Goal: Task Accomplishment & Management: Manage account settings

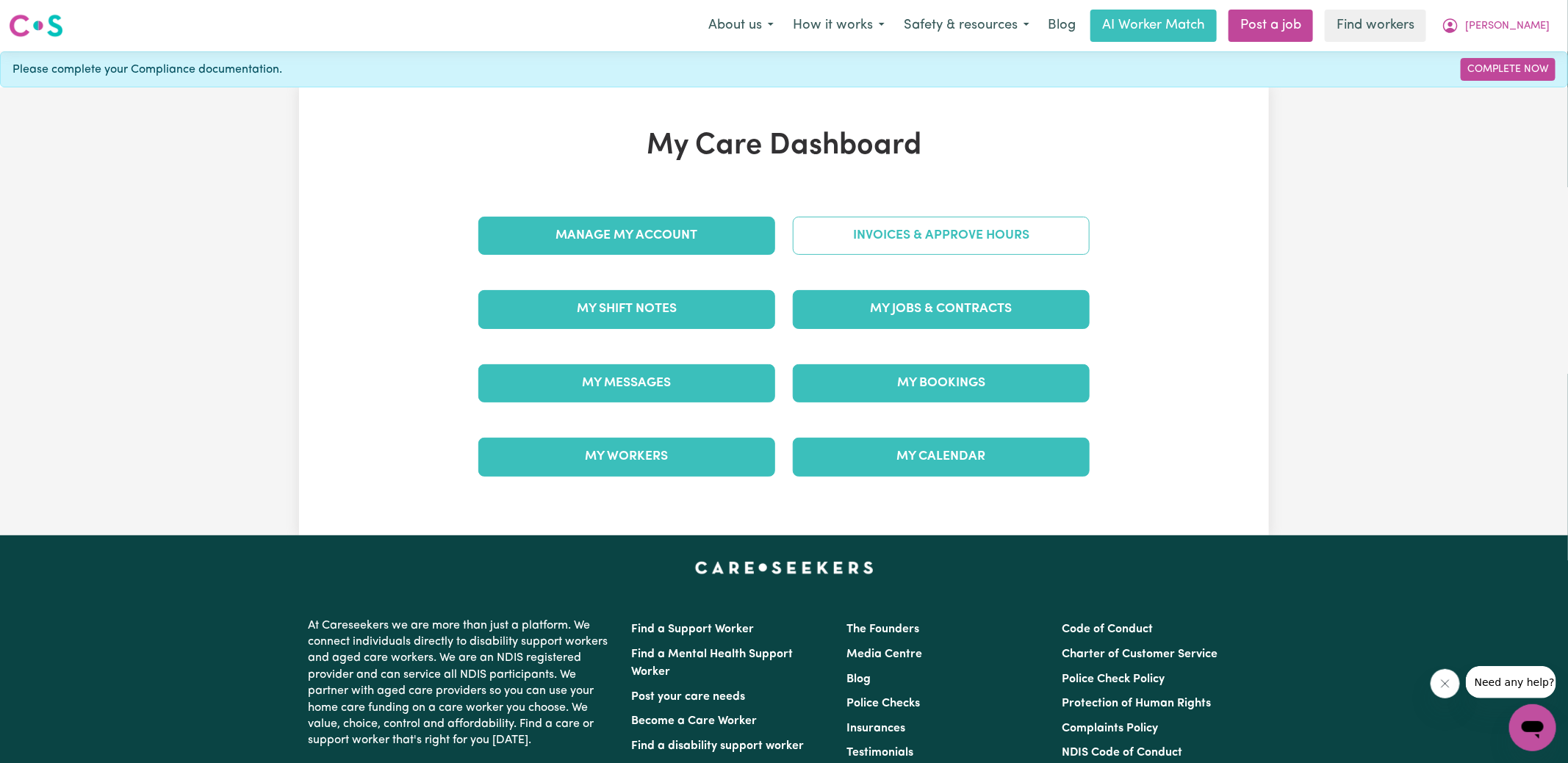
click at [880, 226] on link "Invoices & Approve Hours" at bounding box center [941, 235] width 296 height 38
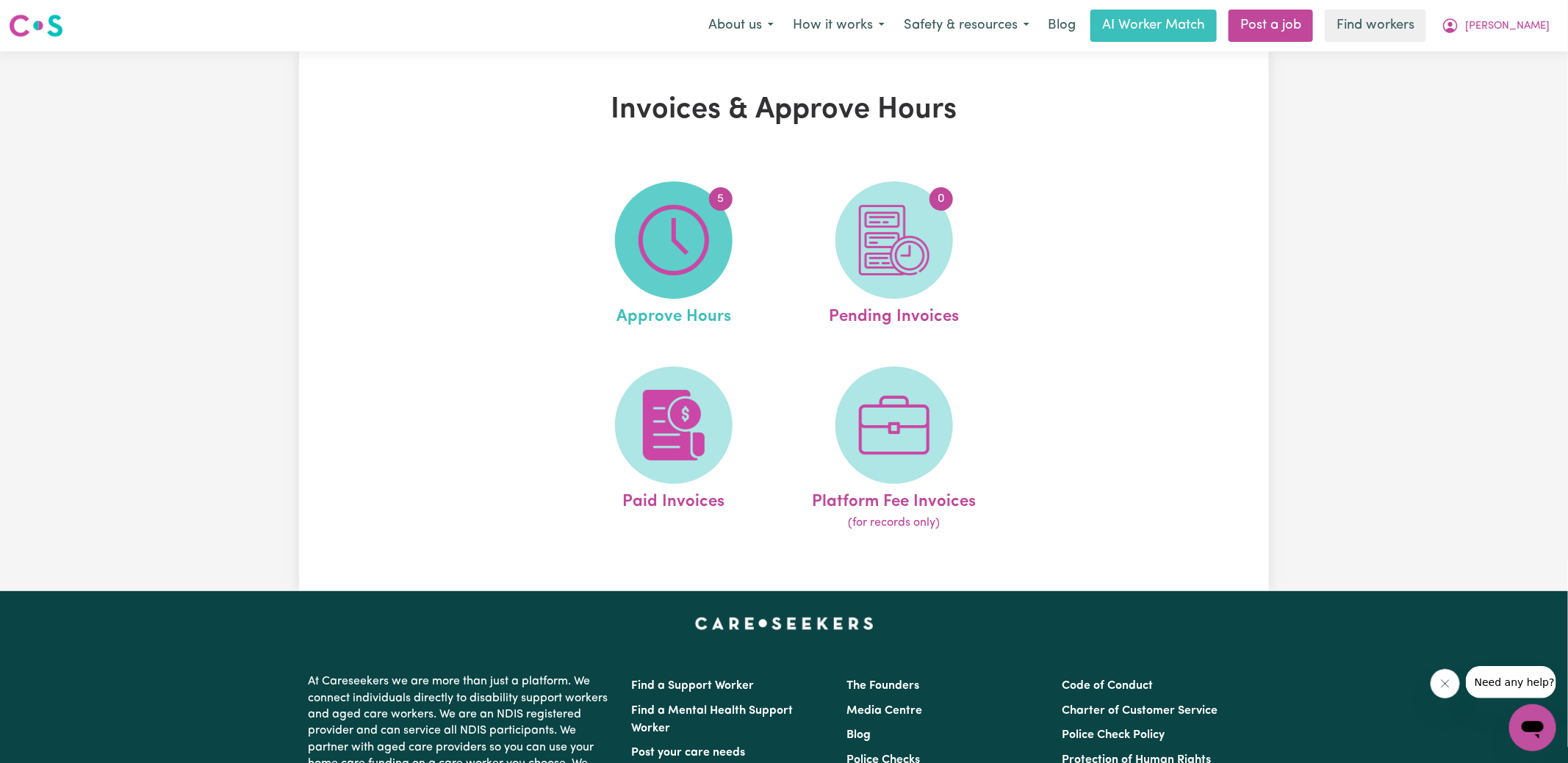
click at [675, 235] on img at bounding box center [673, 240] width 71 height 71
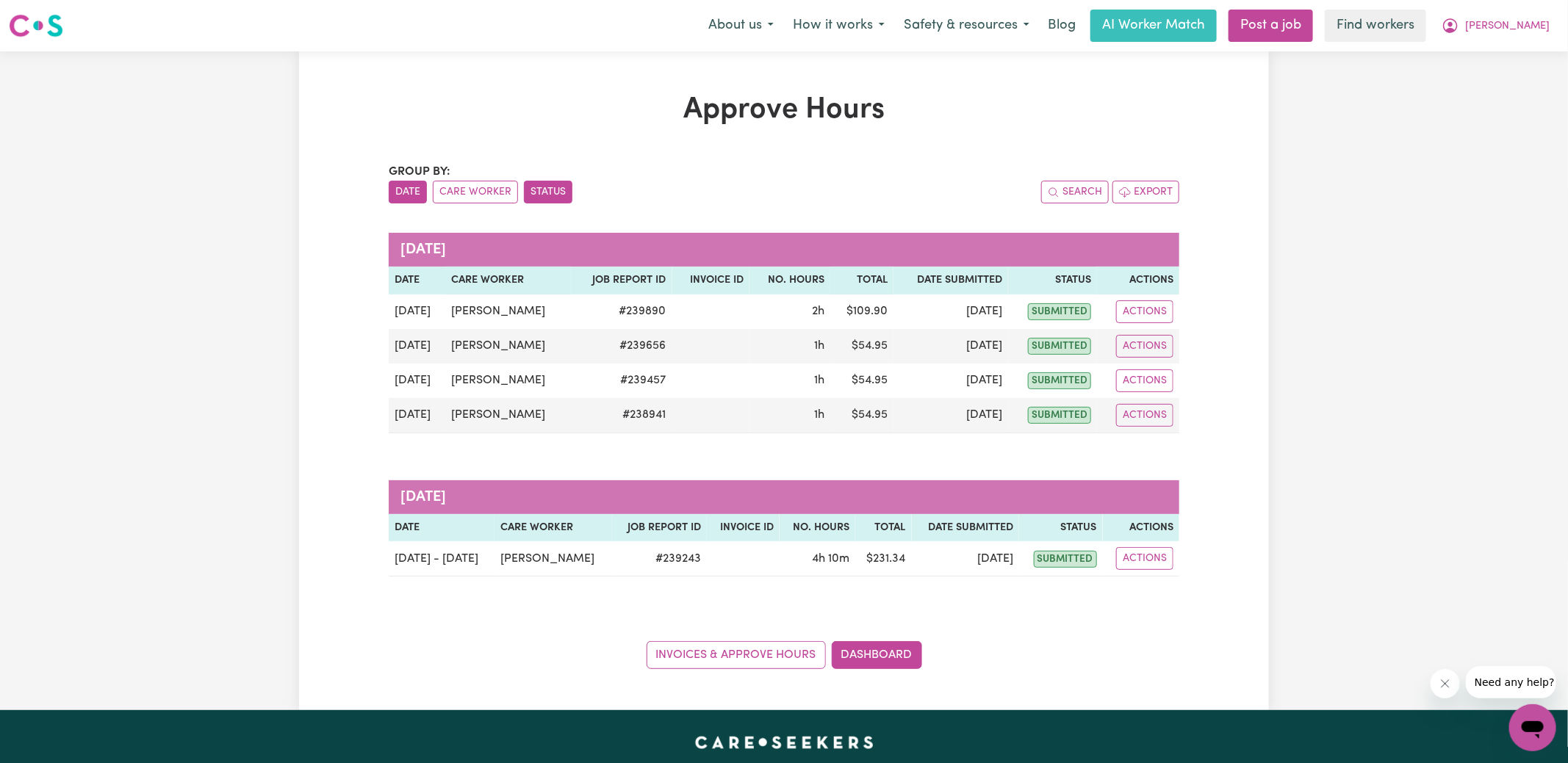
click at [549, 189] on button "Status" at bounding box center [548, 192] width 48 height 23
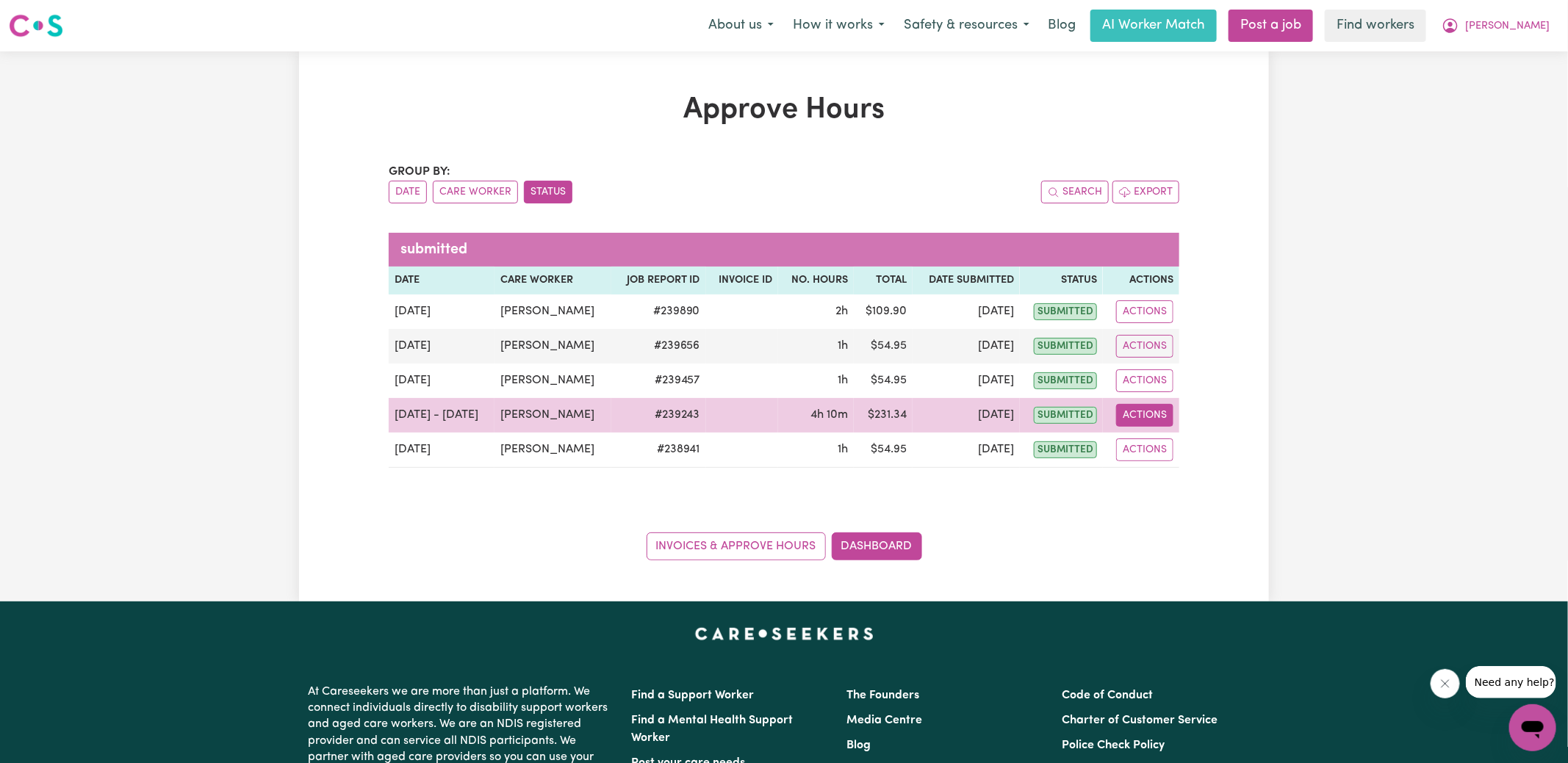
drag, startPoint x: 1149, startPoint y: 404, endPoint x: 1157, endPoint y: 406, distance: 8.2
click at [1149, 405] on button "Actions" at bounding box center [1145, 415] width 57 height 23
click at [1163, 442] on link "View Job Report" at bounding box center [1182, 448] width 125 height 29
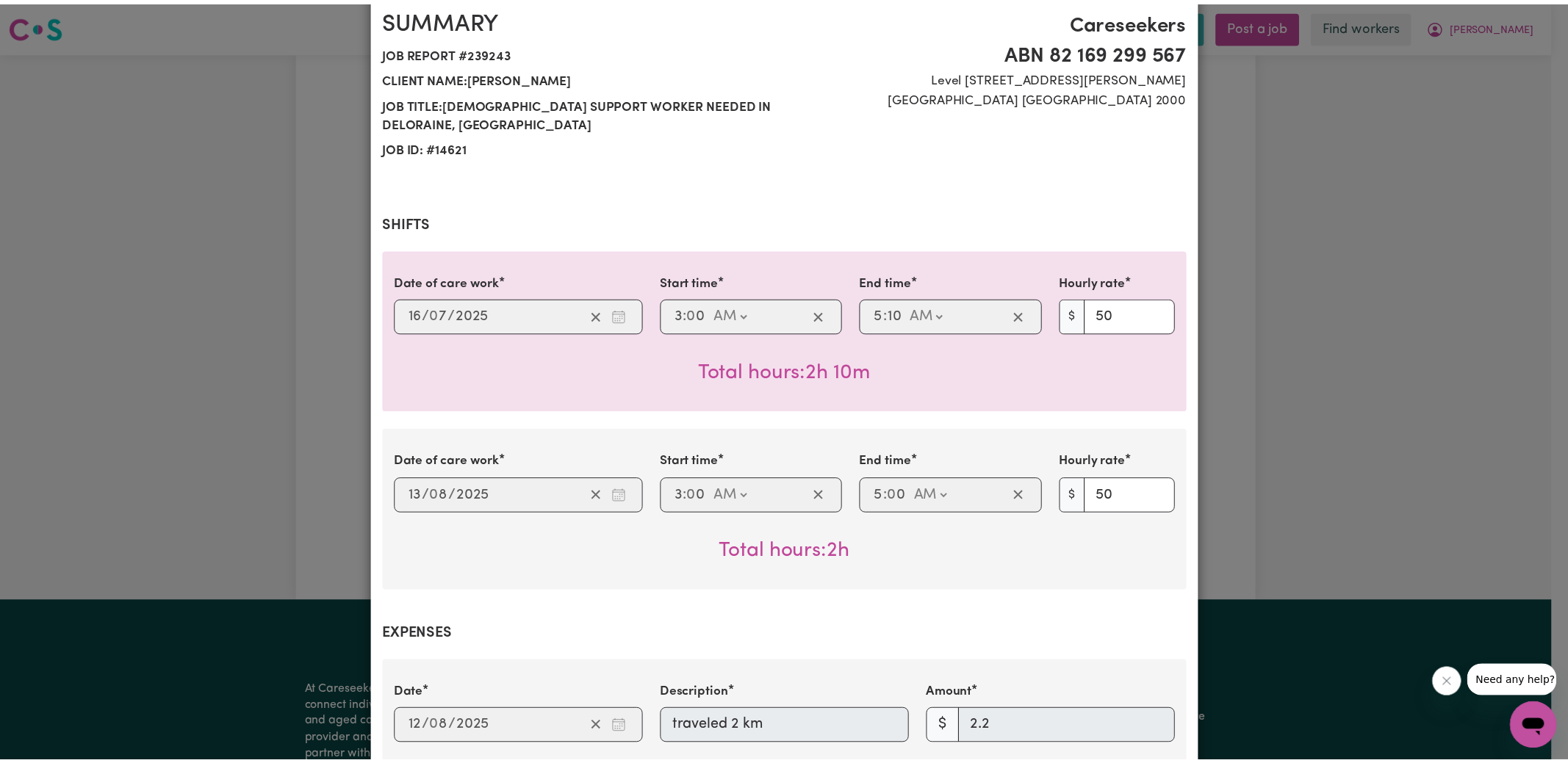
scroll to position [144, 0]
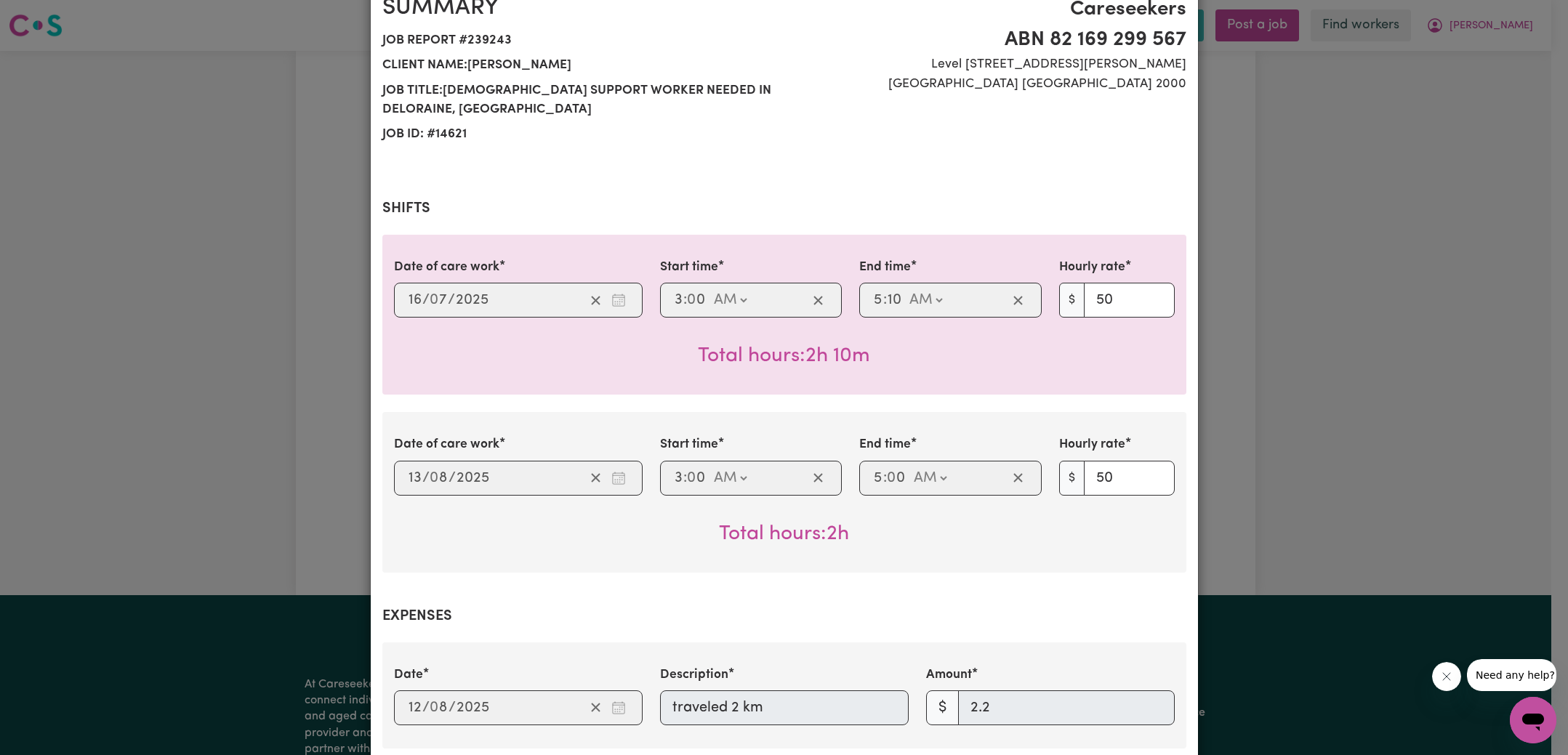
click at [304, 361] on div "Job Report # 239243 - [PERSON_NAME] Summary Job report # 239243 Client name: [P…" at bounding box center [784, 377] width 1568 height 755
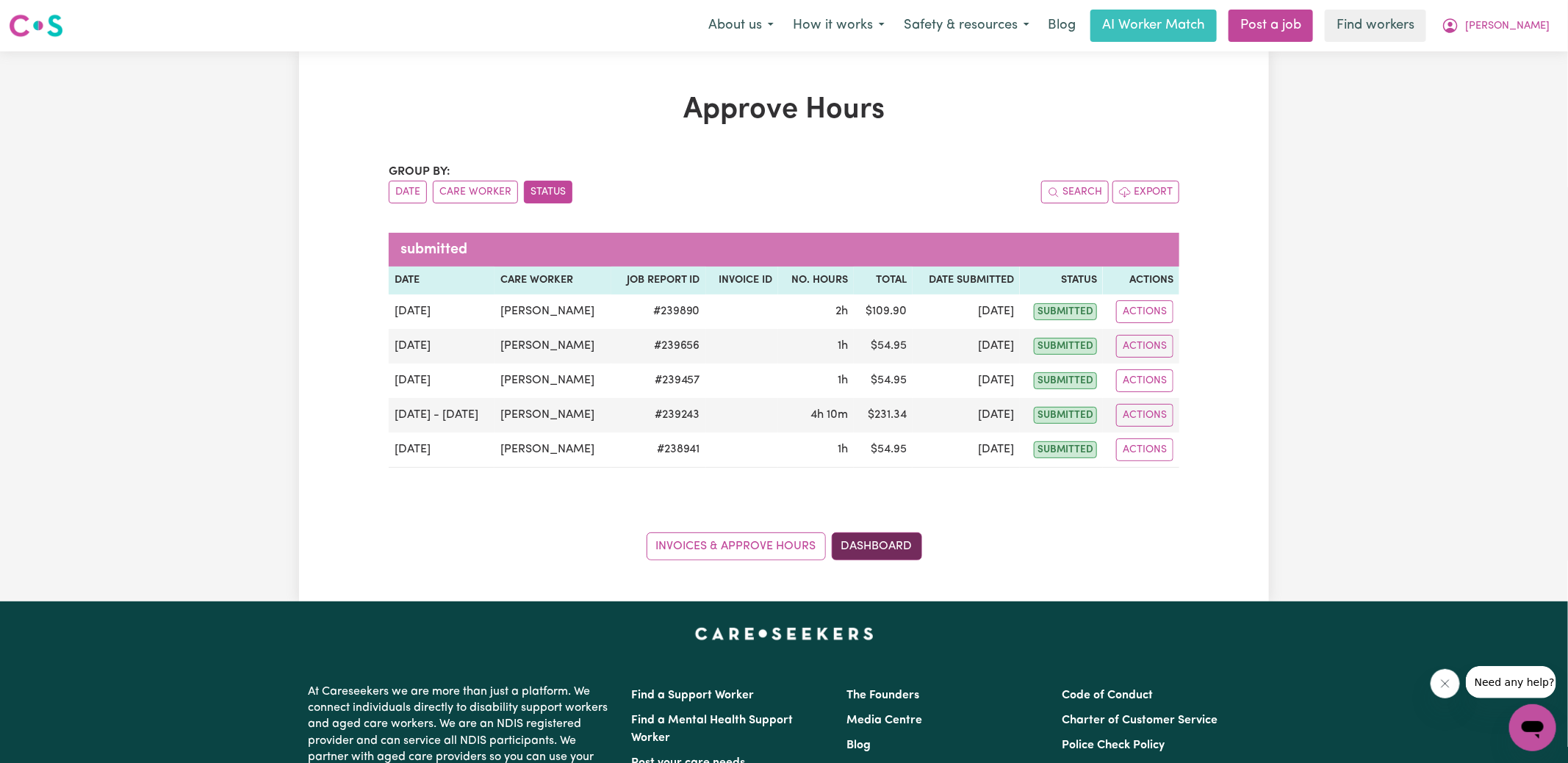
click at [889, 555] on link "Dashboard" at bounding box center [877, 546] width 90 height 28
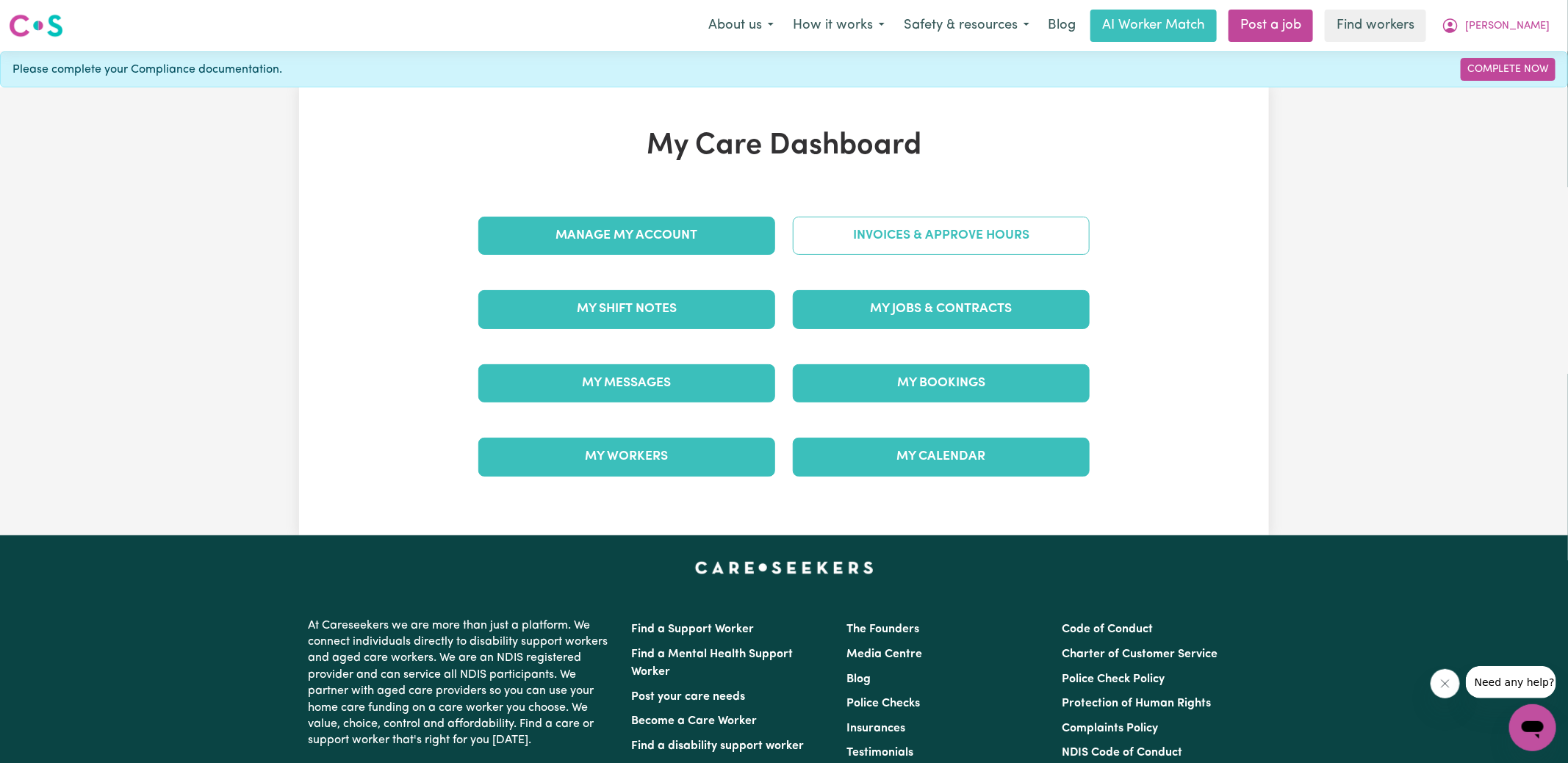
click at [933, 243] on link "Invoices & Approve Hours" at bounding box center [941, 235] width 296 height 38
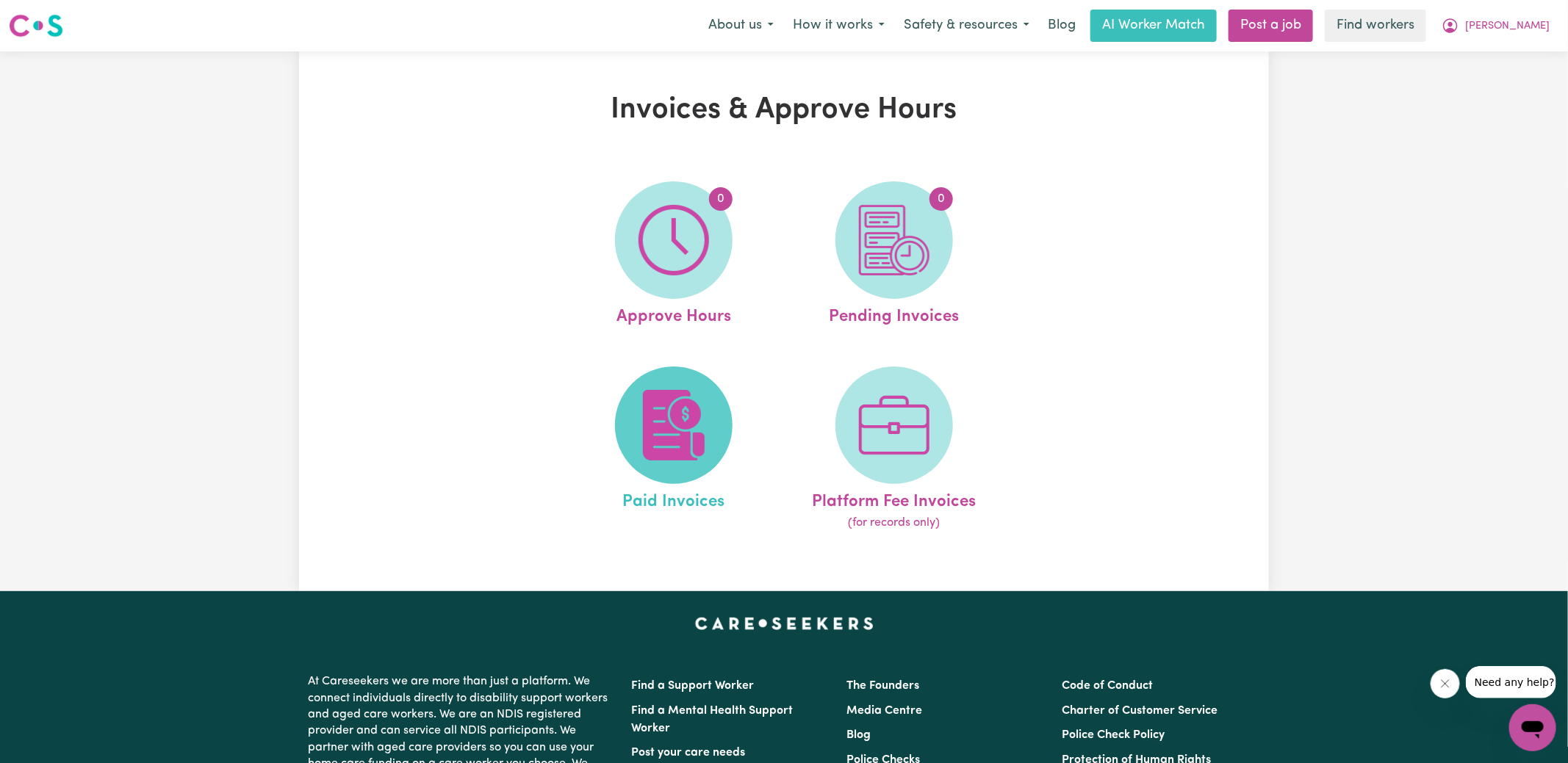
click at [705, 411] on img at bounding box center [673, 425] width 71 height 71
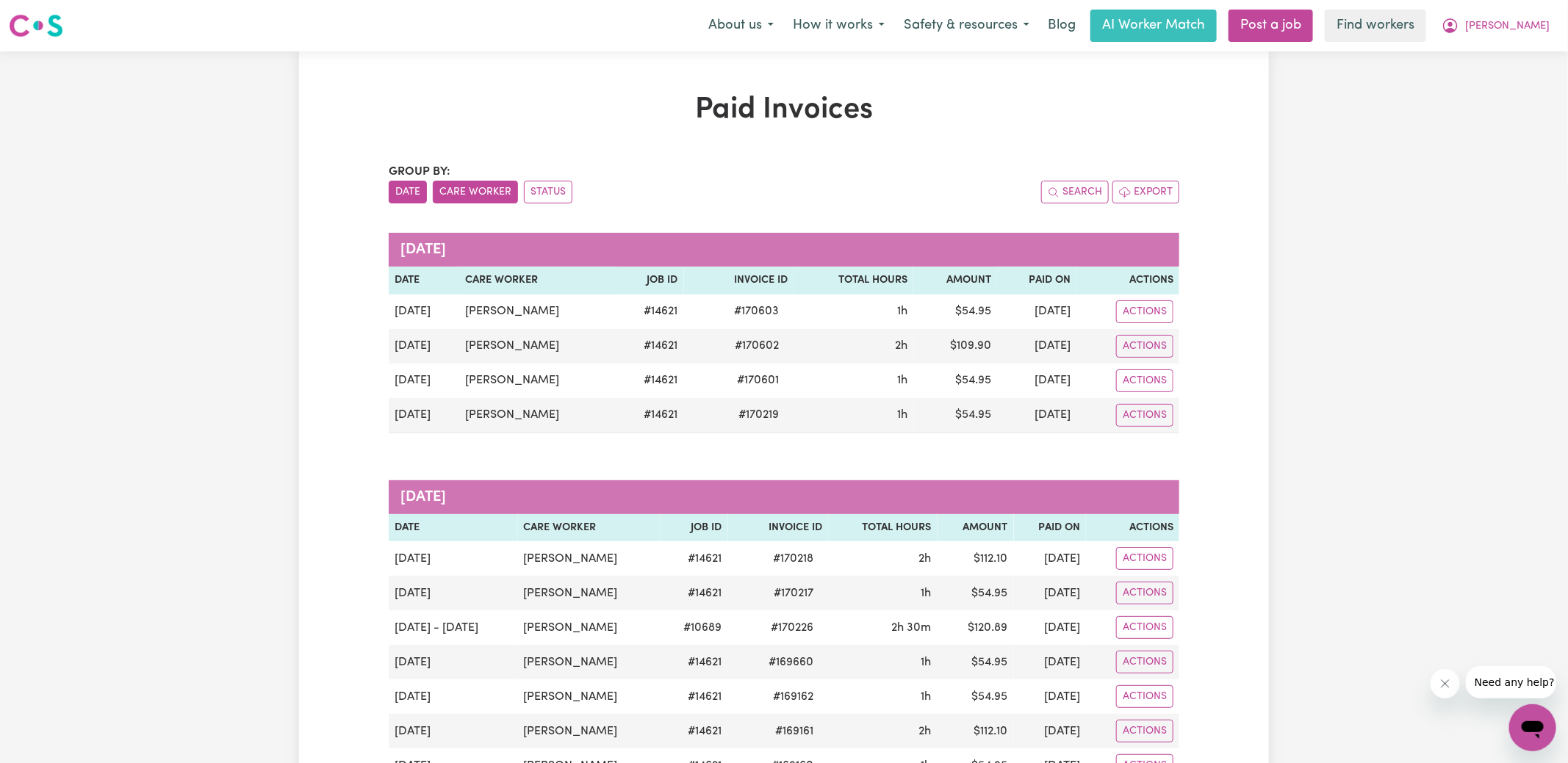
click at [466, 196] on button "Care Worker" at bounding box center [476, 192] width 86 height 23
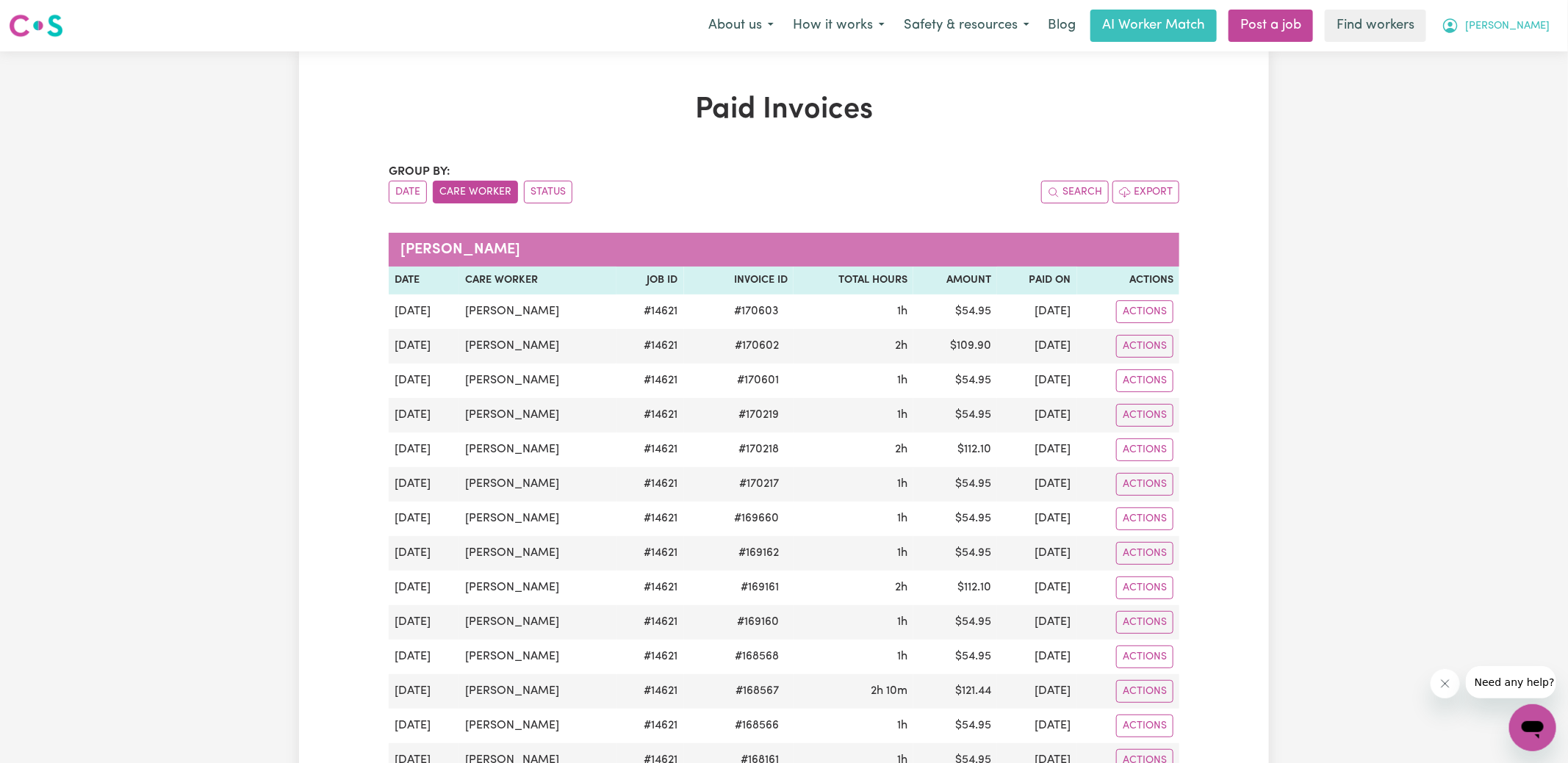
click at [1528, 30] on span "[PERSON_NAME]" at bounding box center [1507, 26] width 85 height 16
click at [1505, 63] on link "My Dashboard" at bounding box center [1500, 57] width 116 height 28
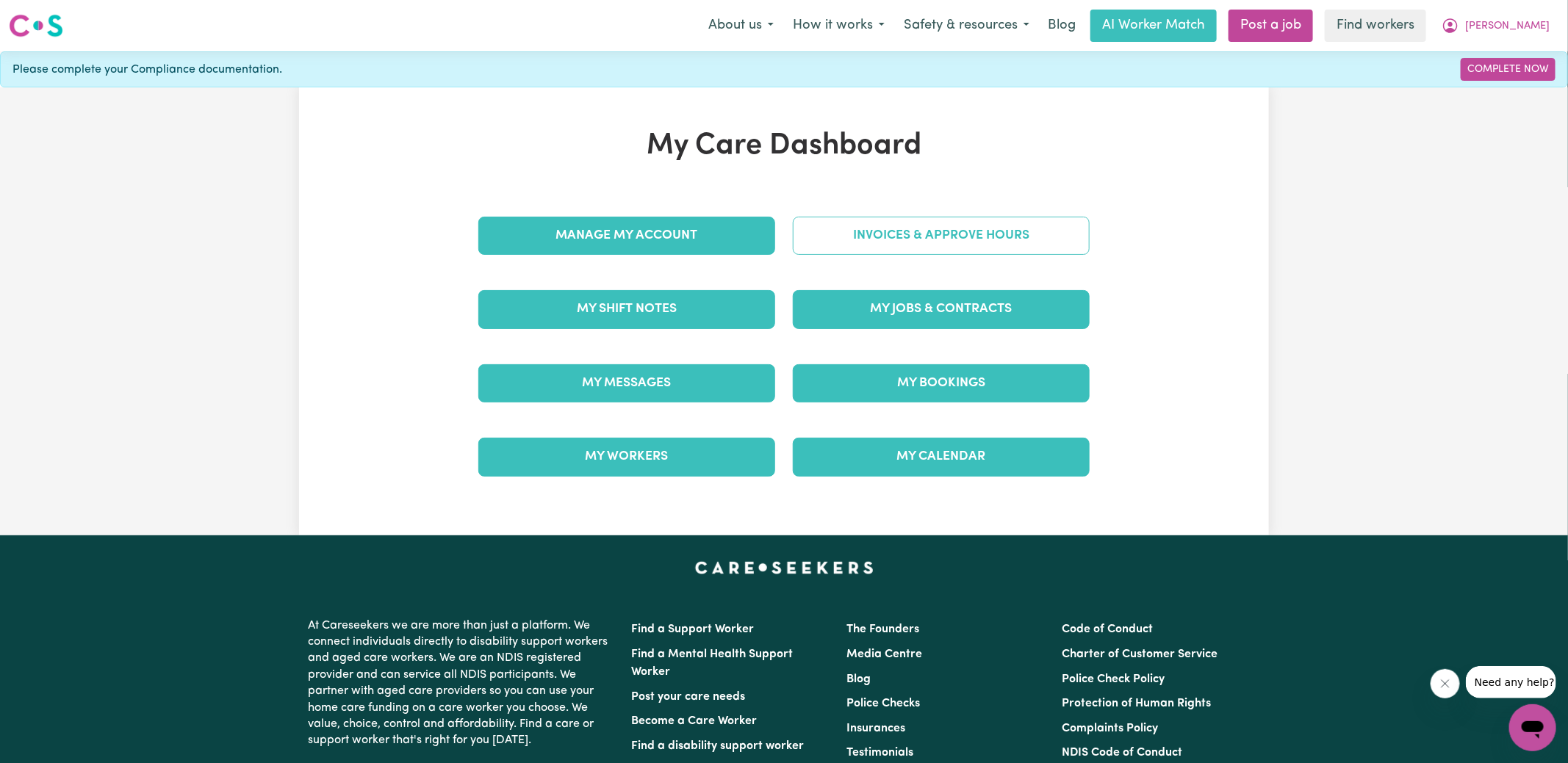
click at [848, 227] on link "Invoices & Approve Hours" at bounding box center [941, 235] width 296 height 38
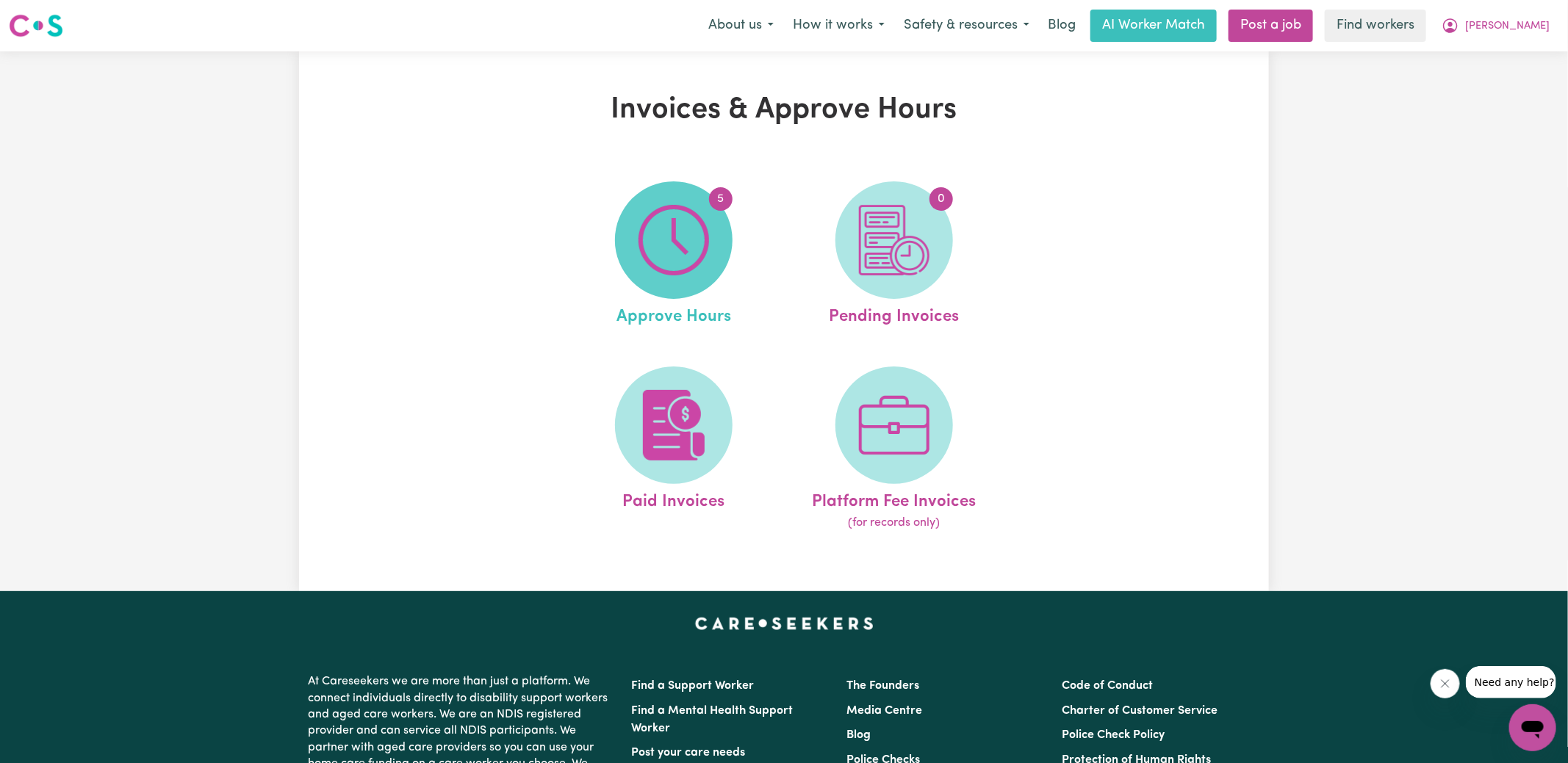
click at [706, 263] on img at bounding box center [673, 240] width 71 height 71
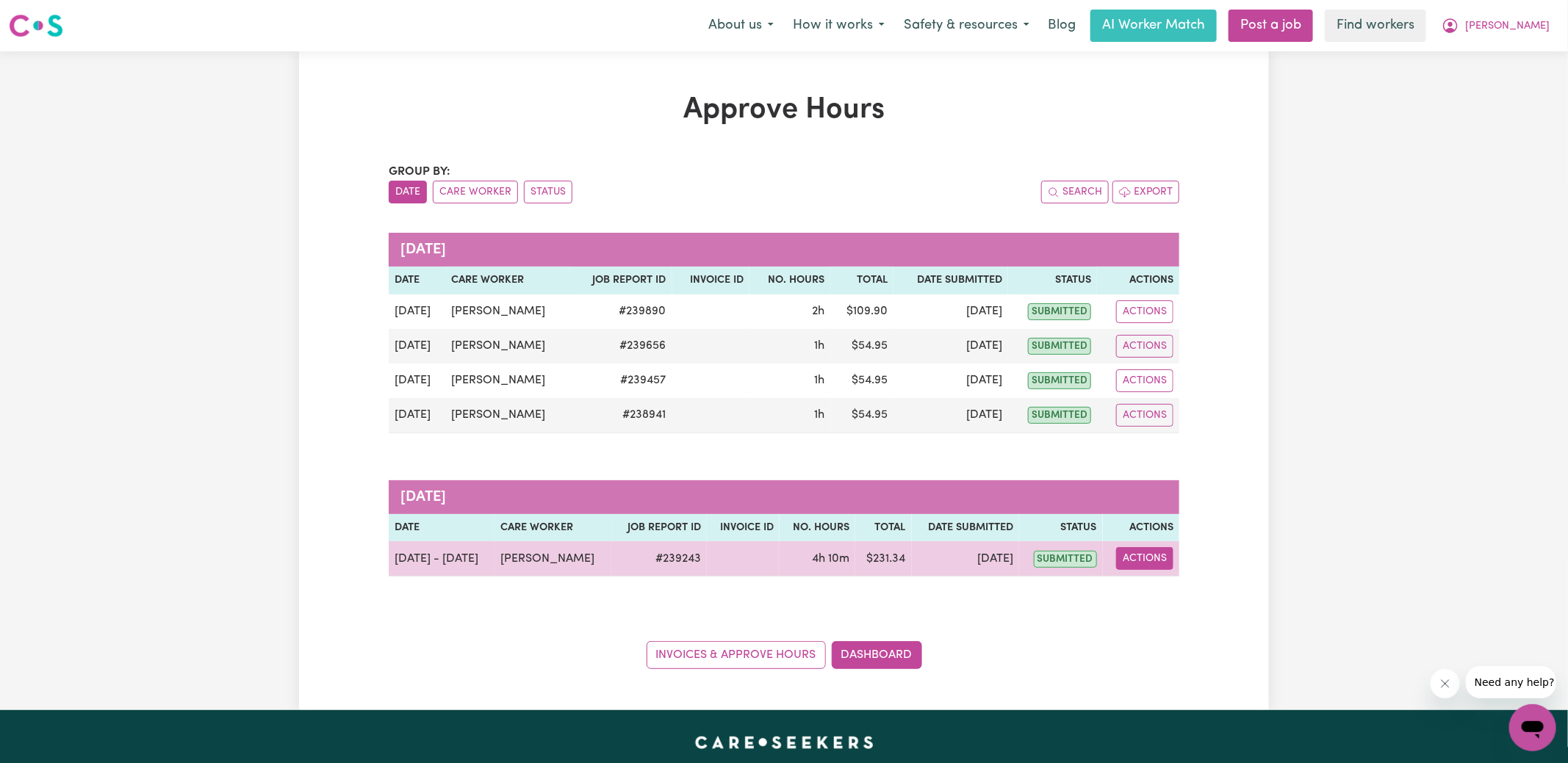
drag, startPoint x: 1151, startPoint y: 559, endPoint x: 1155, endPoint y: 566, distance: 8.1
click at [1150, 558] on button "Actions" at bounding box center [1145, 558] width 57 height 23
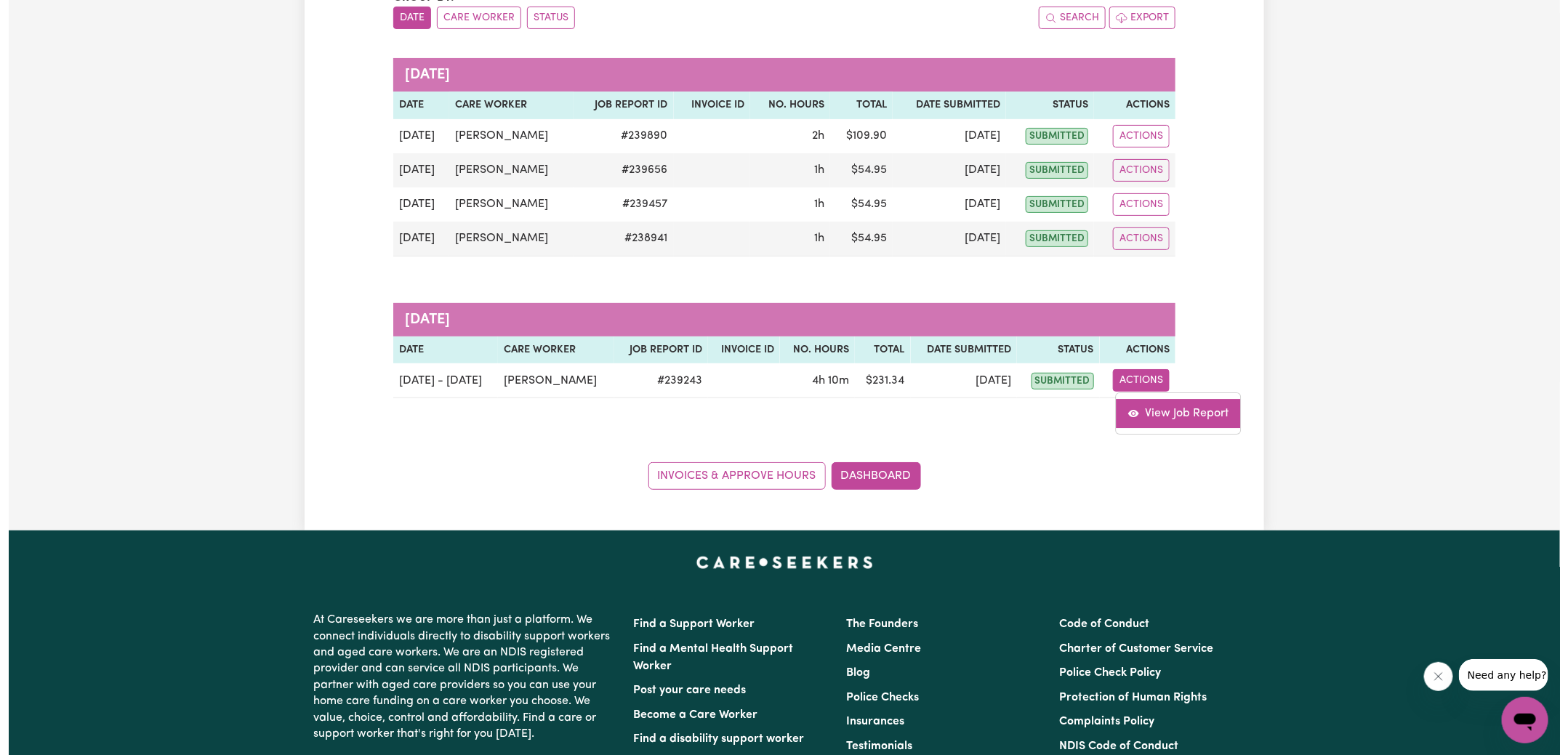
scroll to position [394, 0]
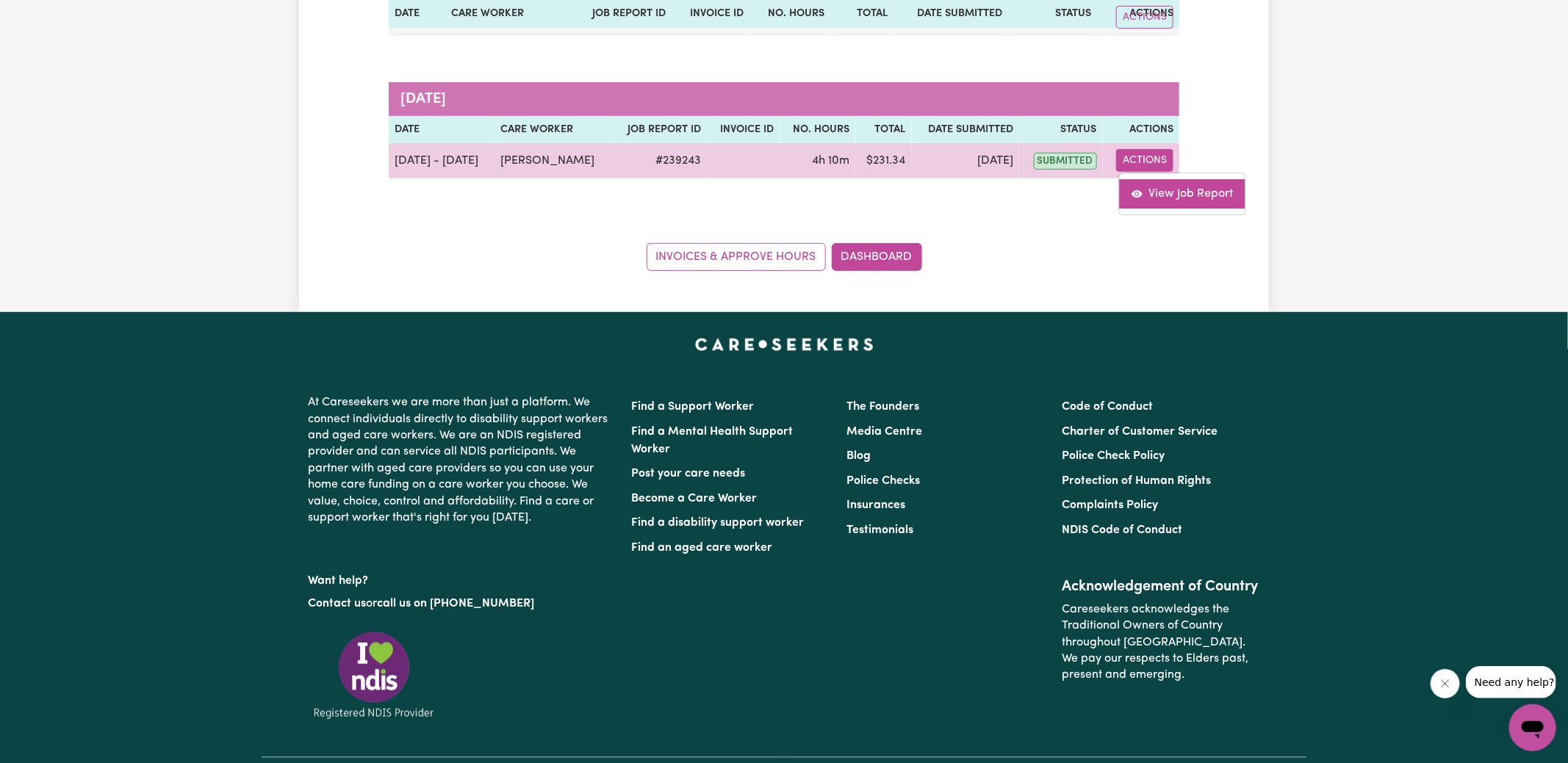
click at [1192, 194] on link "View Job Report" at bounding box center [1182, 193] width 125 height 29
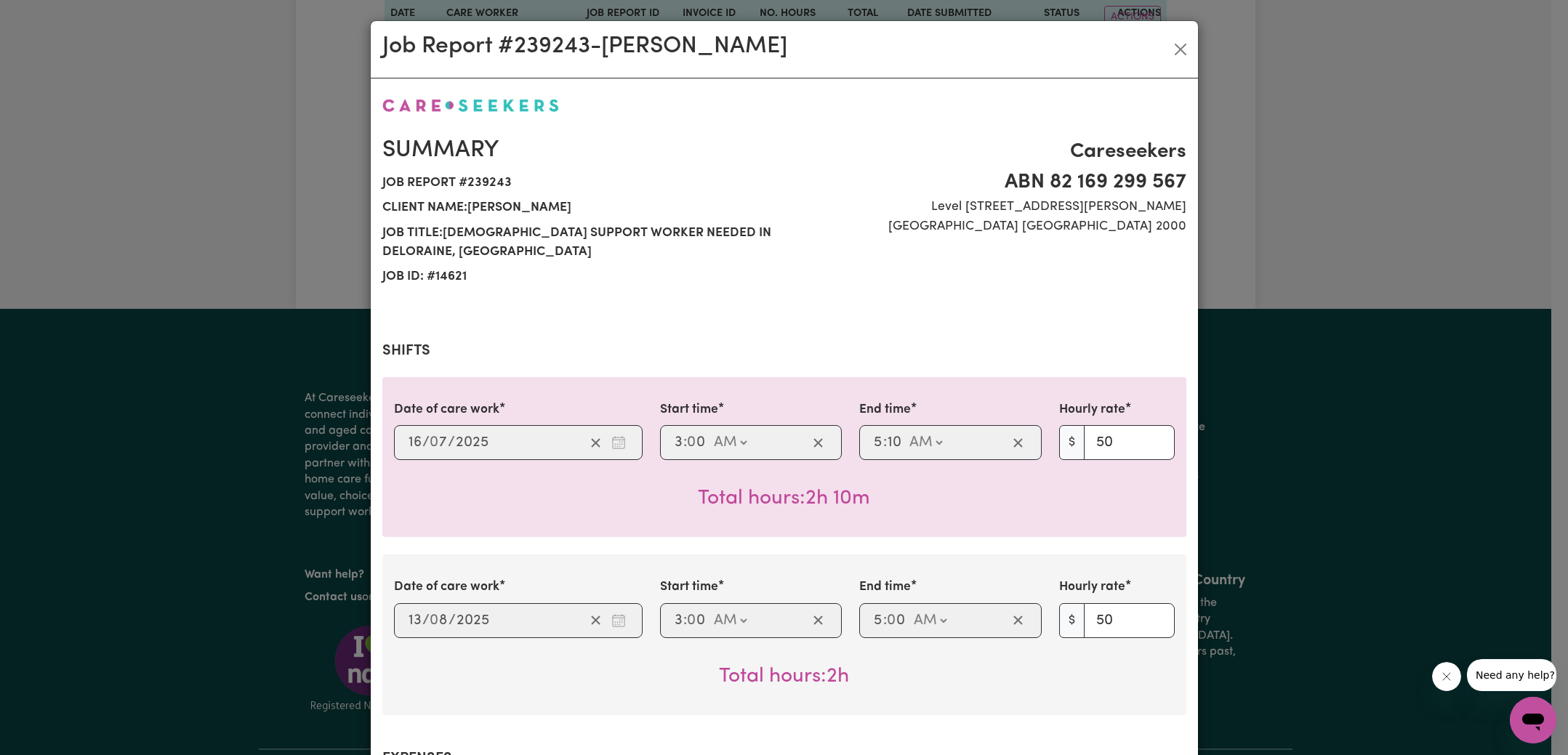
scroll to position [649, 0]
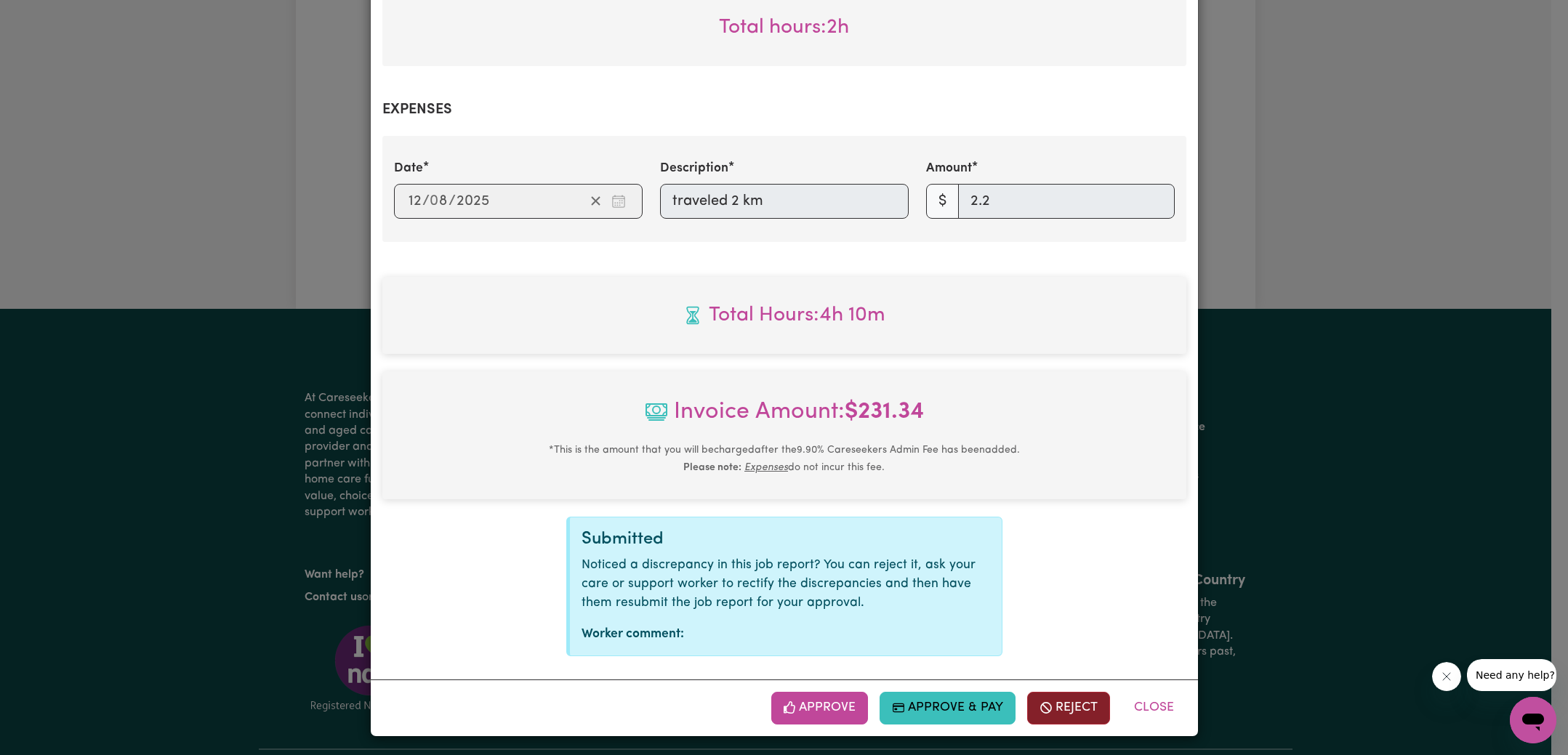
click at [1056, 706] on button "Reject" at bounding box center [1069, 707] width 83 height 32
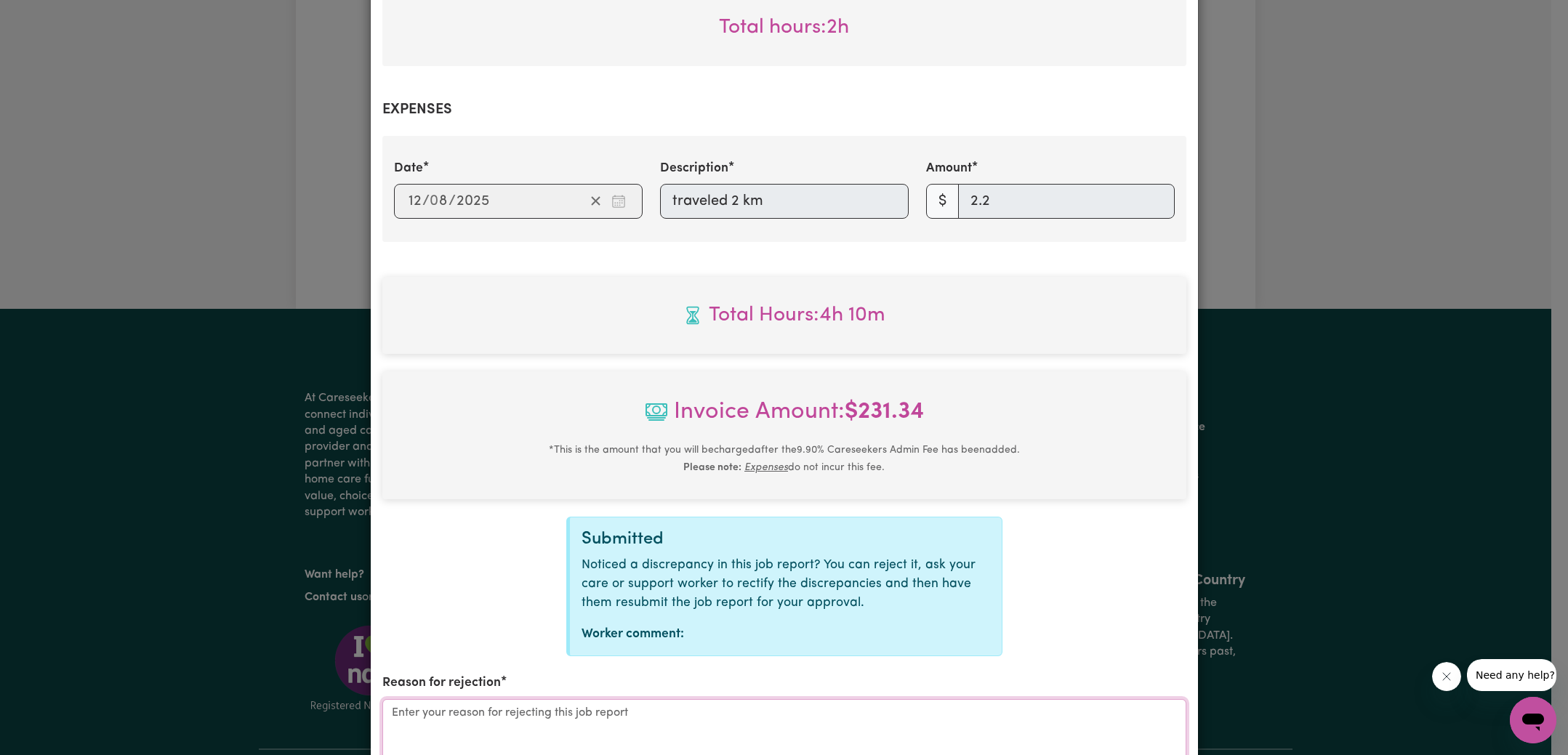
click at [545, 724] on textarea "Reason for rejection" at bounding box center [784, 753] width 804 height 109
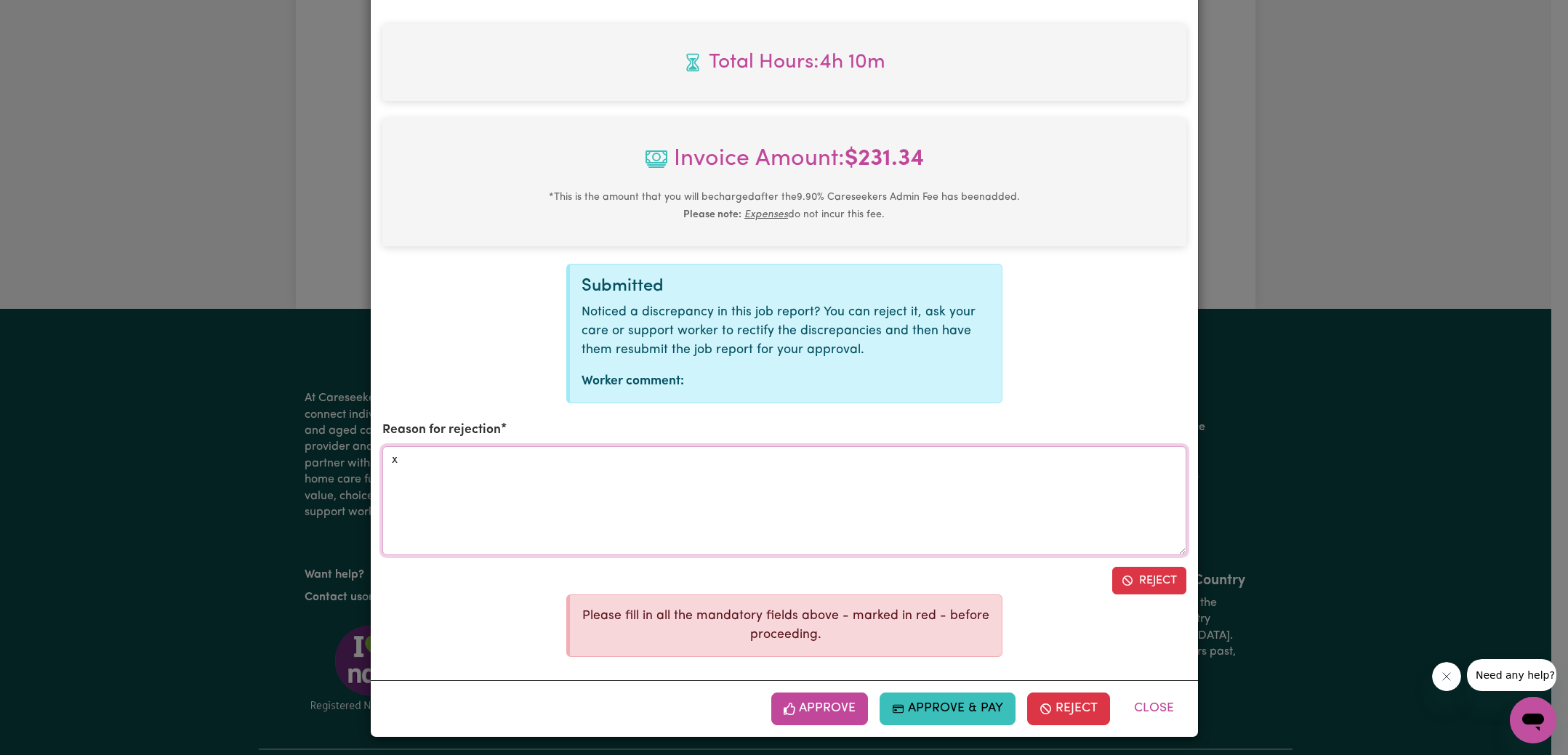
type textarea "x"
click at [1141, 579] on button "Reject" at bounding box center [1149, 580] width 75 height 27
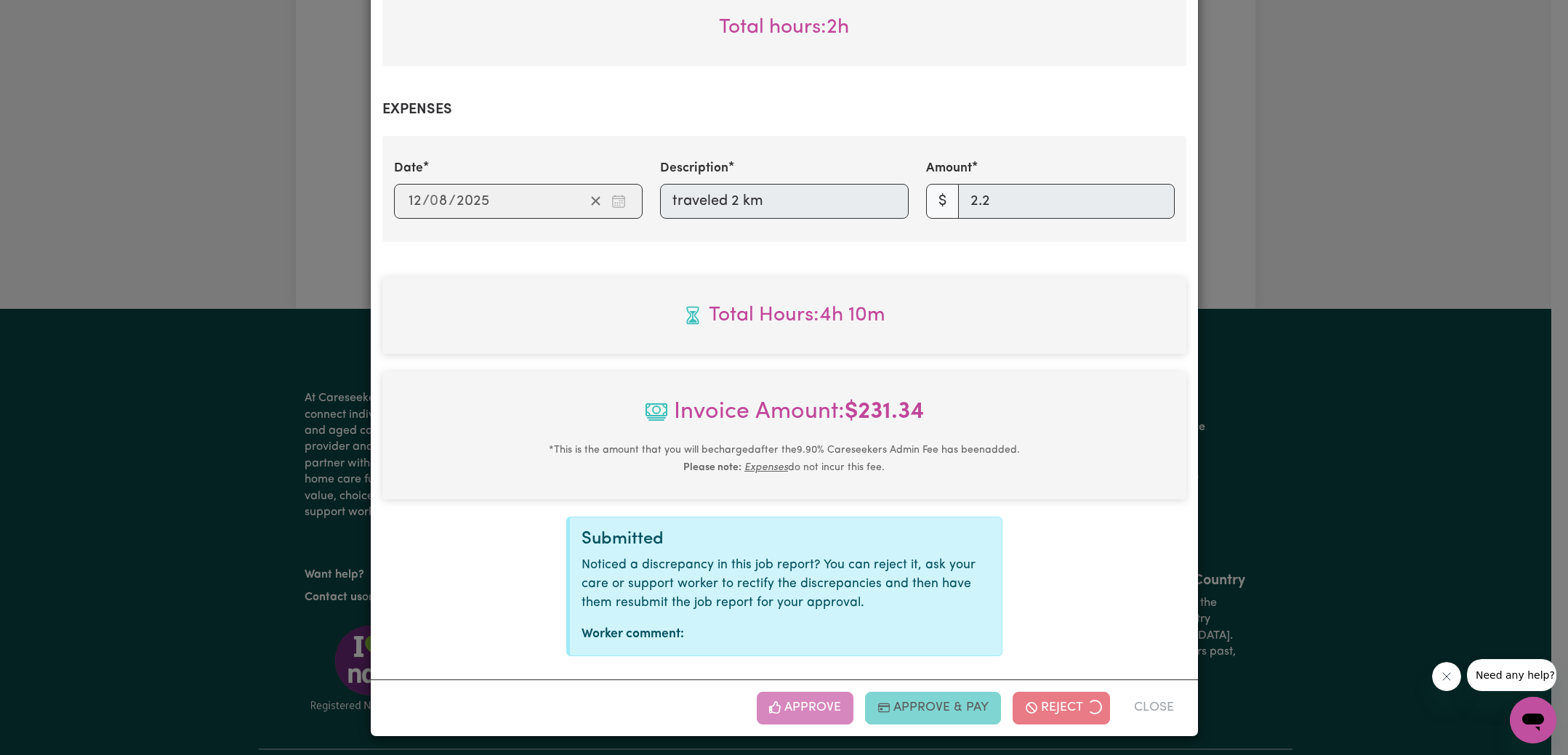
click at [1464, 167] on div "Job Report # 239243 - [PERSON_NAME] Summary Job report # 239243 Client name: [P…" at bounding box center [784, 377] width 1568 height 755
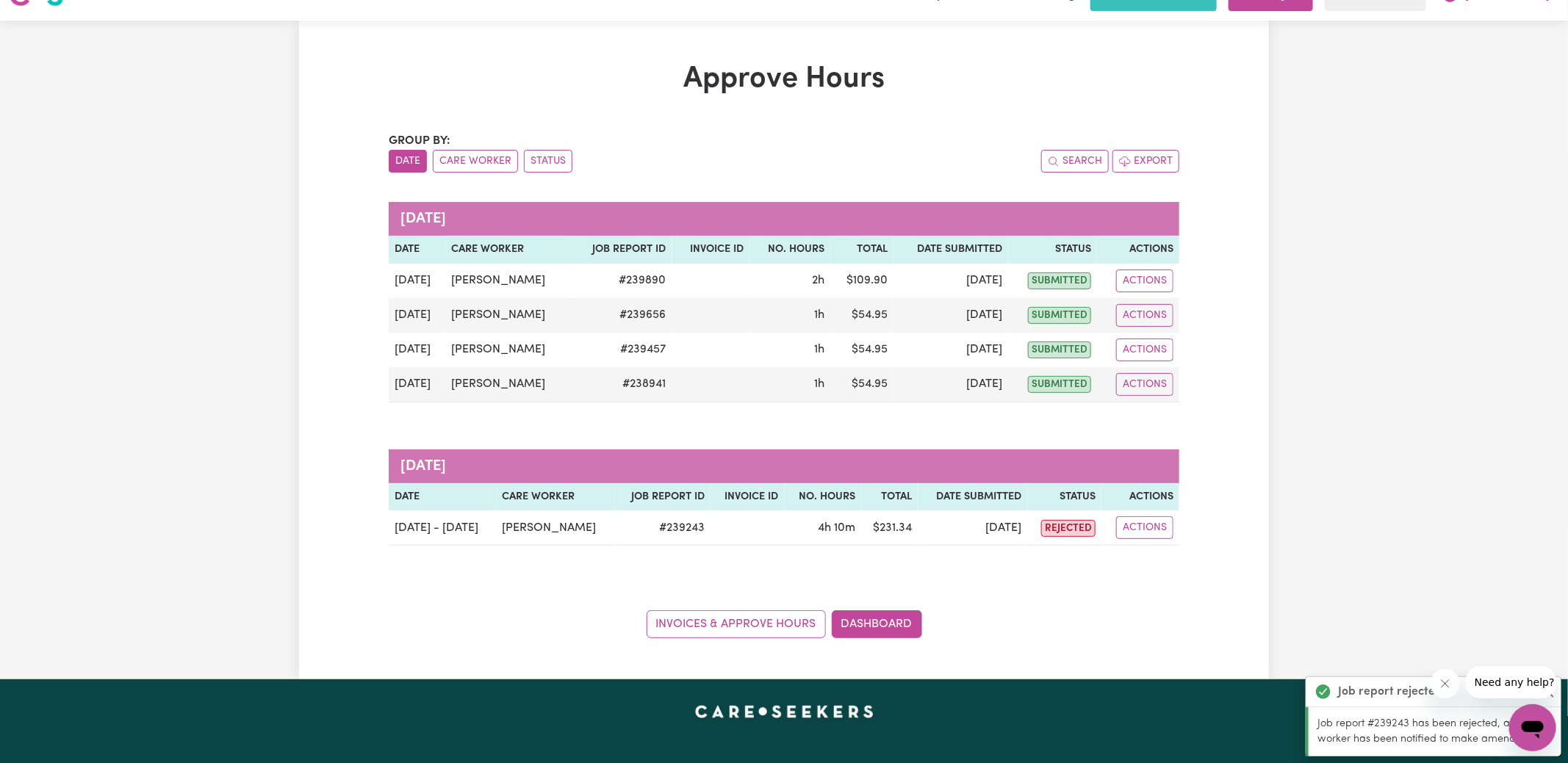
scroll to position [0, 0]
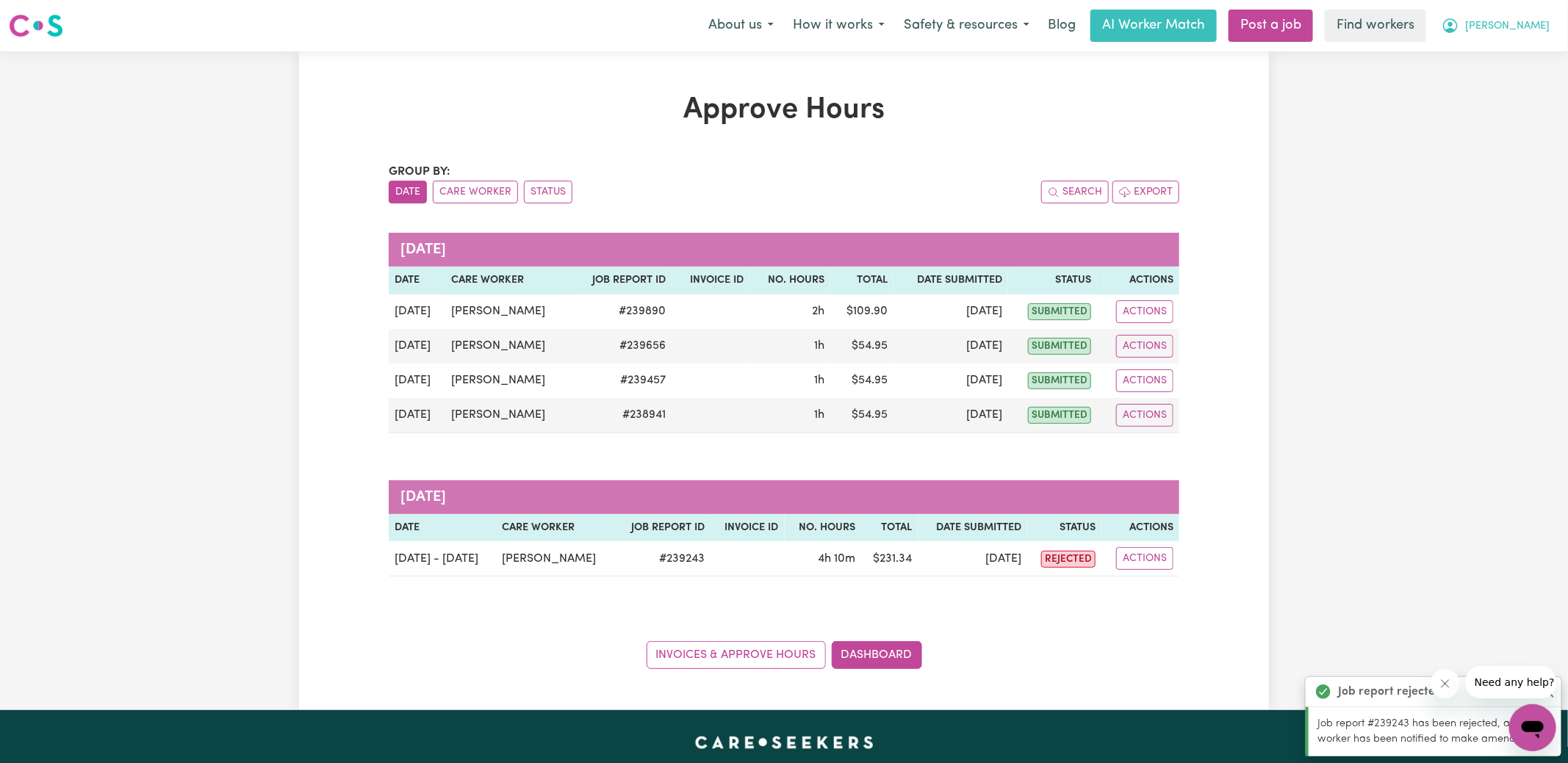
click at [1530, 28] on span "[PERSON_NAME]" at bounding box center [1507, 26] width 85 height 16
click at [1515, 80] on link "Logout" at bounding box center [1500, 84] width 116 height 28
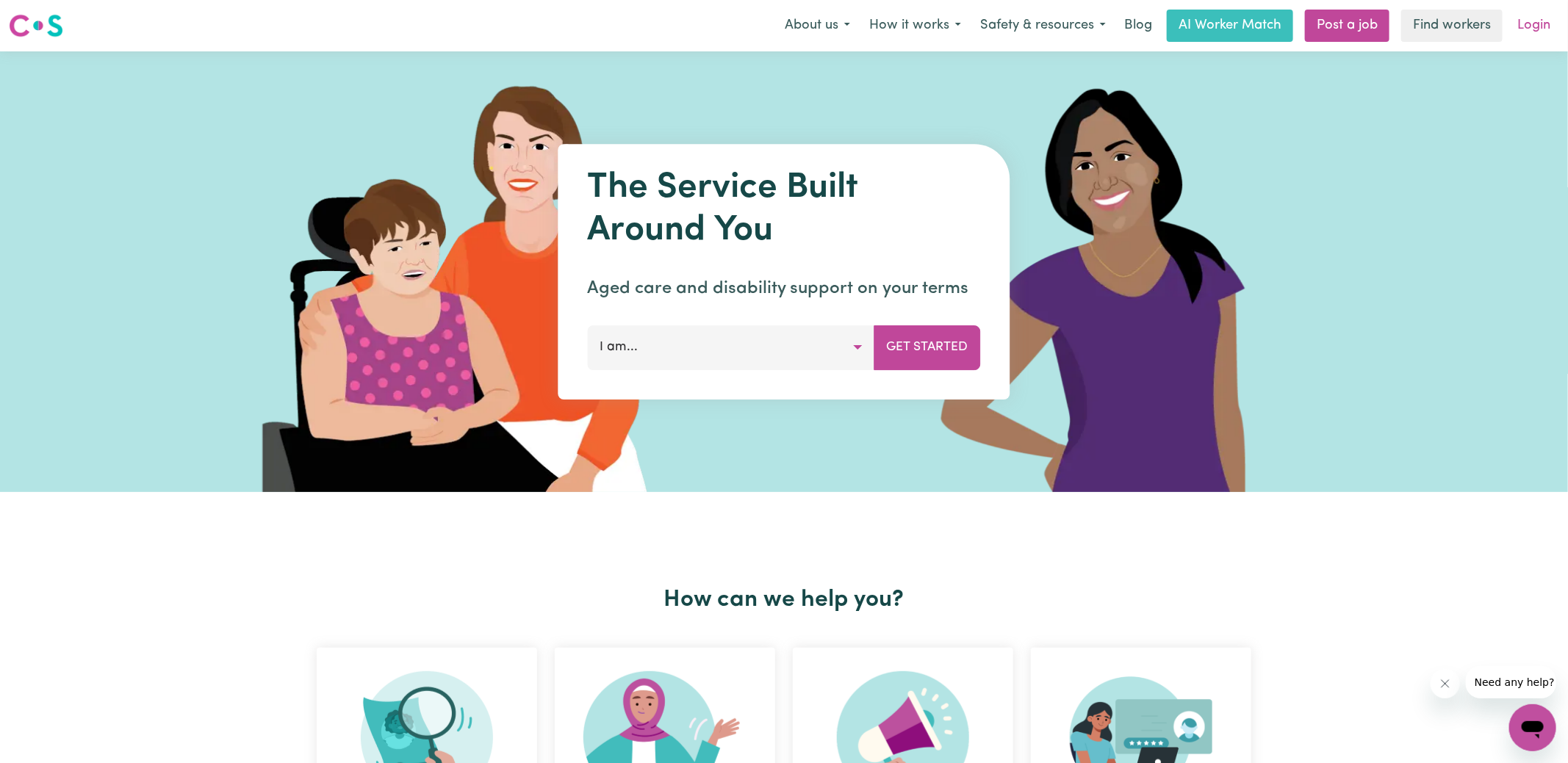
click at [1527, 30] on link "Login" at bounding box center [1534, 25] width 51 height 32
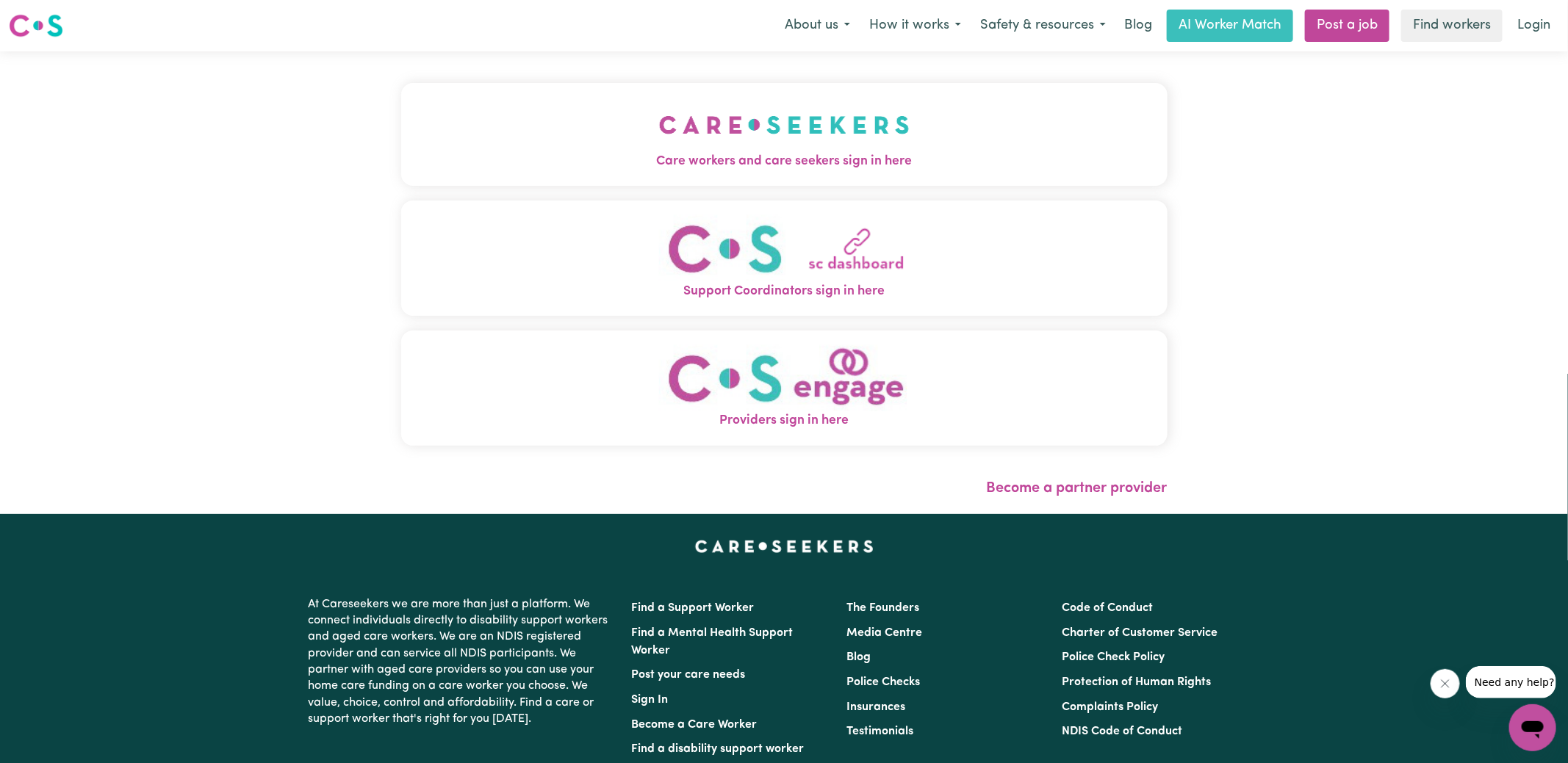
click at [880, 139] on img "Care workers and care seekers sign in here" at bounding box center [784, 124] width 250 height 55
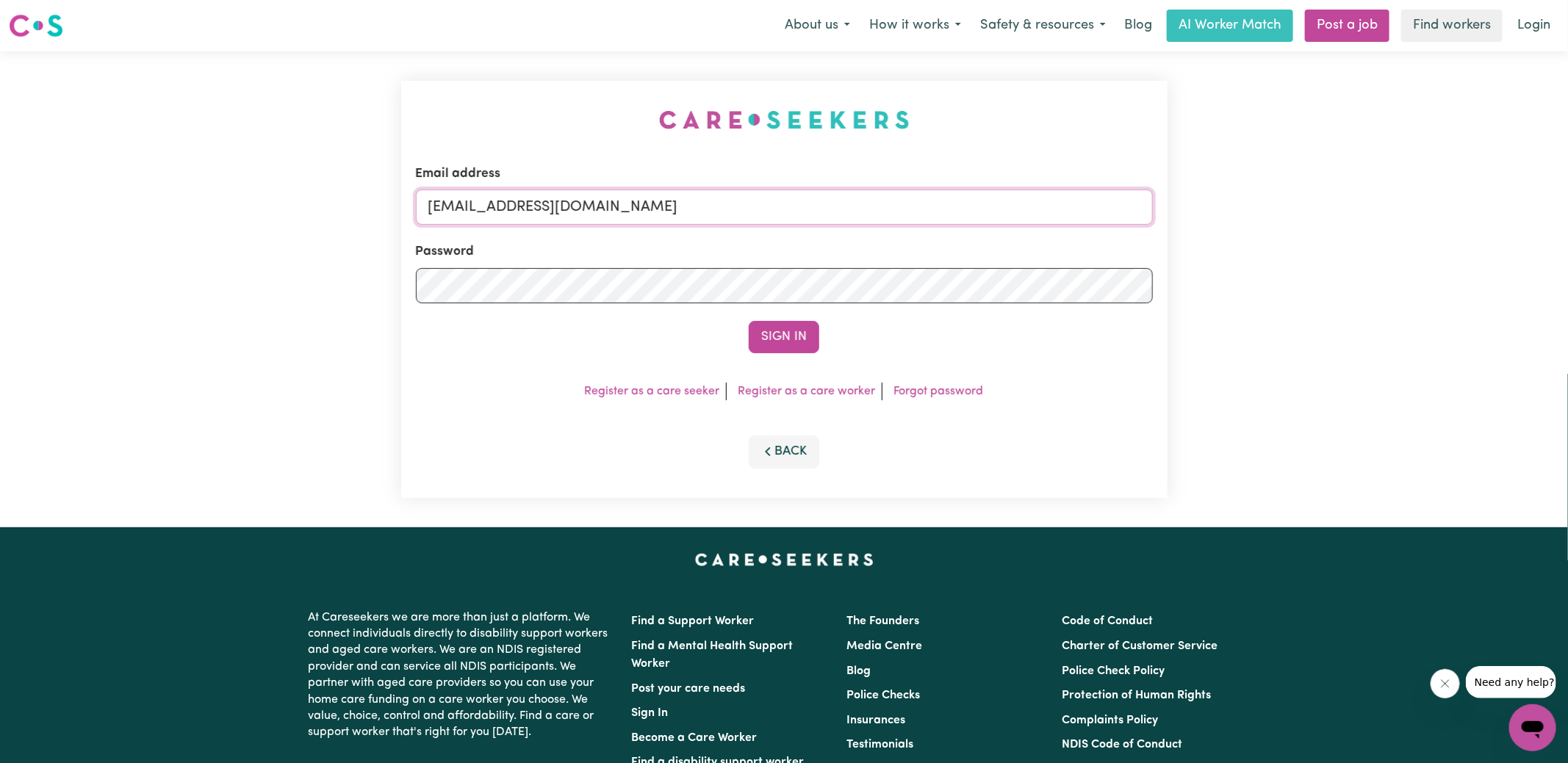
drag, startPoint x: 520, startPoint y: 209, endPoint x: 1383, endPoint y: 240, distance: 863.6
click at [1383, 240] on div "Email address [EMAIL_ADDRESS][DOMAIN_NAME] Password Sign In Register as a care …" at bounding box center [784, 289] width 1568 height 476
type input "superuser~[EMAIL_ADDRESS][DOMAIN_NAME]"
click at [748, 321] on button "Sign In" at bounding box center [783, 337] width 71 height 32
